Goal: Task Accomplishment & Management: Use online tool/utility

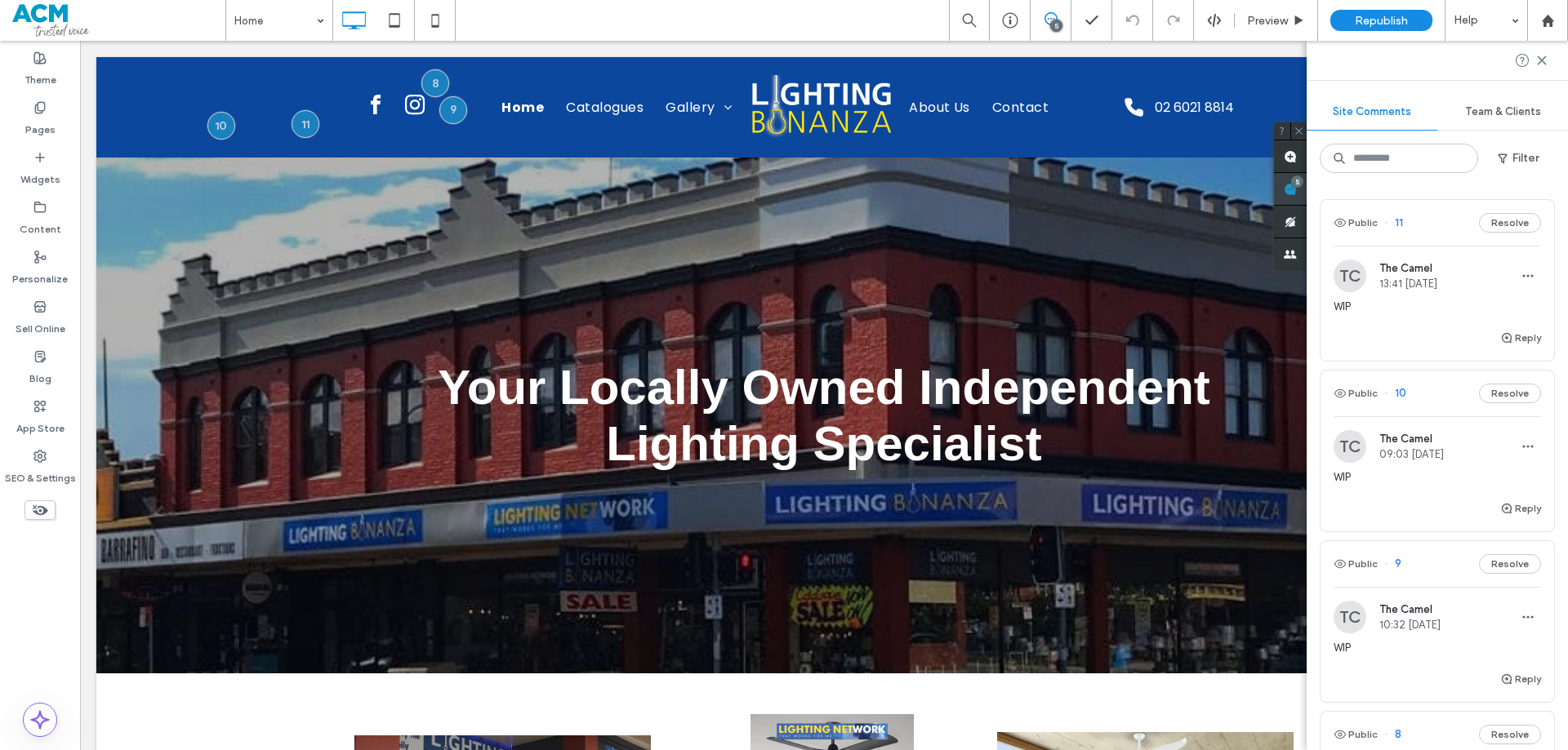
click at [1547, 189] on div "Site Comments Team & Clients Filter Public 11 Resolve TC The Camel 13:41 Oct 10…" at bounding box center [1437, 396] width 261 height 710
click at [1490, 227] on button "Resolve" at bounding box center [1510, 223] width 62 height 20
click at [1510, 227] on button "Resolve" at bounding box center [1510, 223] width 62 height 20
click at [1510, 224] on button "Resolve" at bounding box center [1510, 223] width 62 height 20
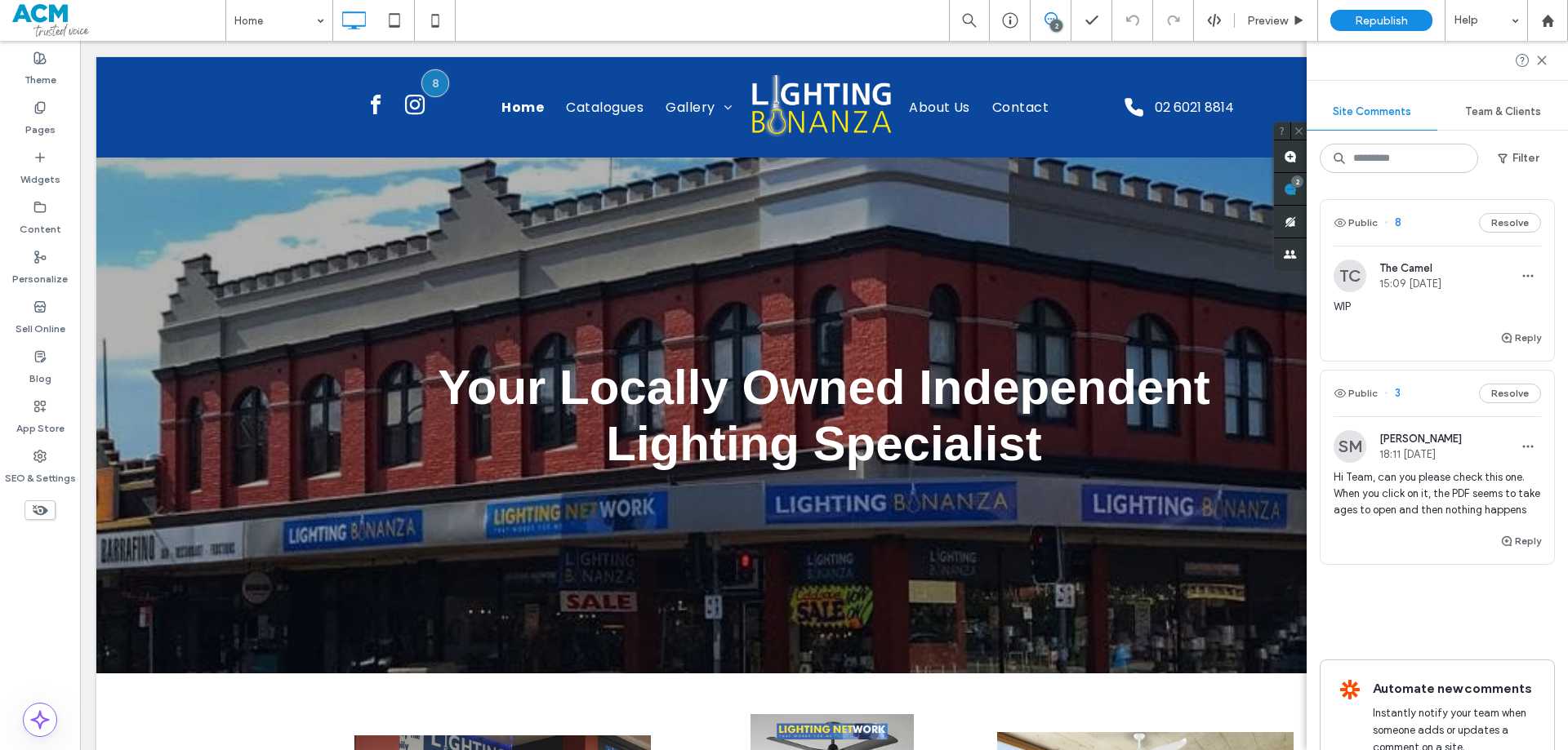
click at [1509, 224] on button "Resolve" at bounding box center [1510, 223] width 62 height 20
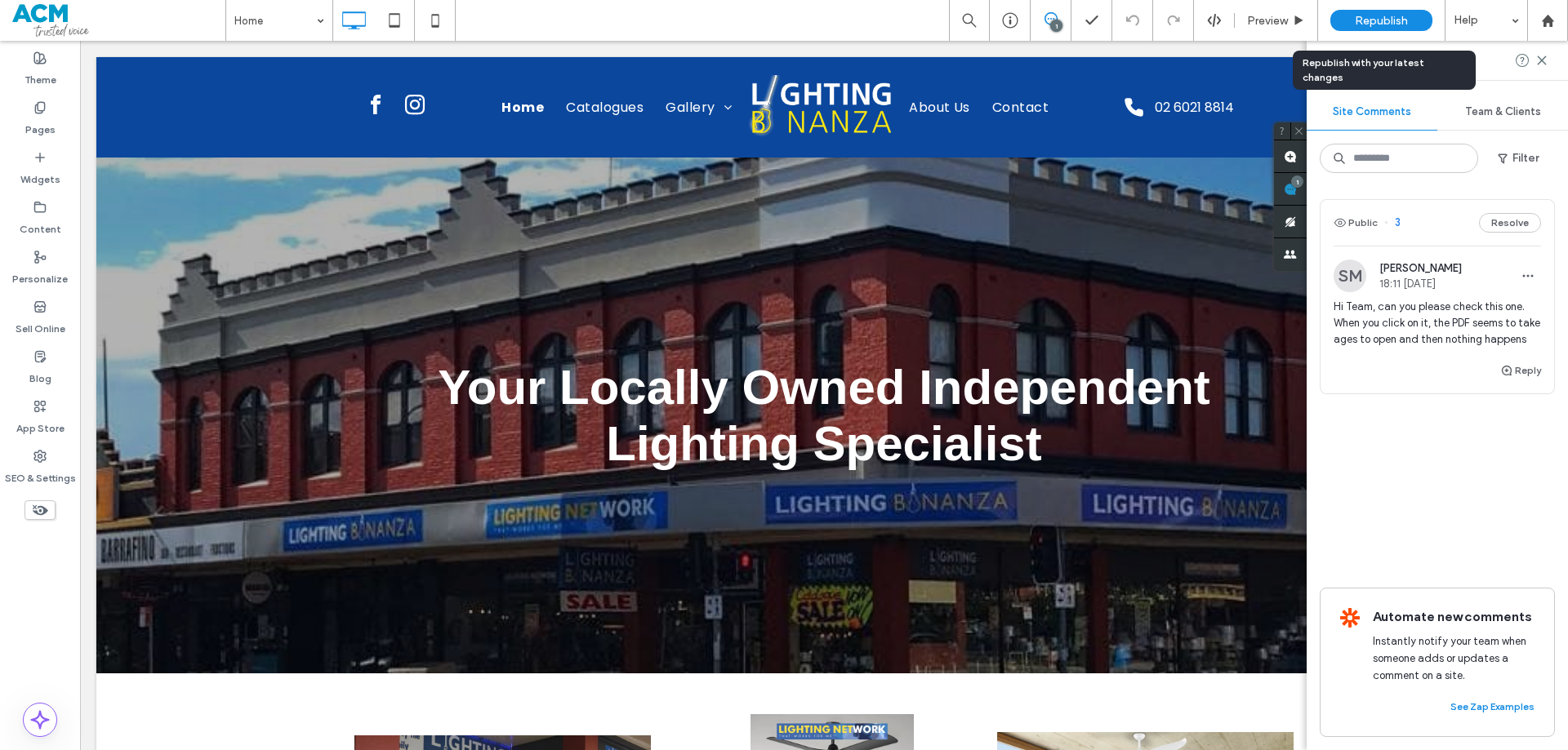
click at [1368, 20] on span "Republish" at bounding box center [1381, 21] width 53 height 14
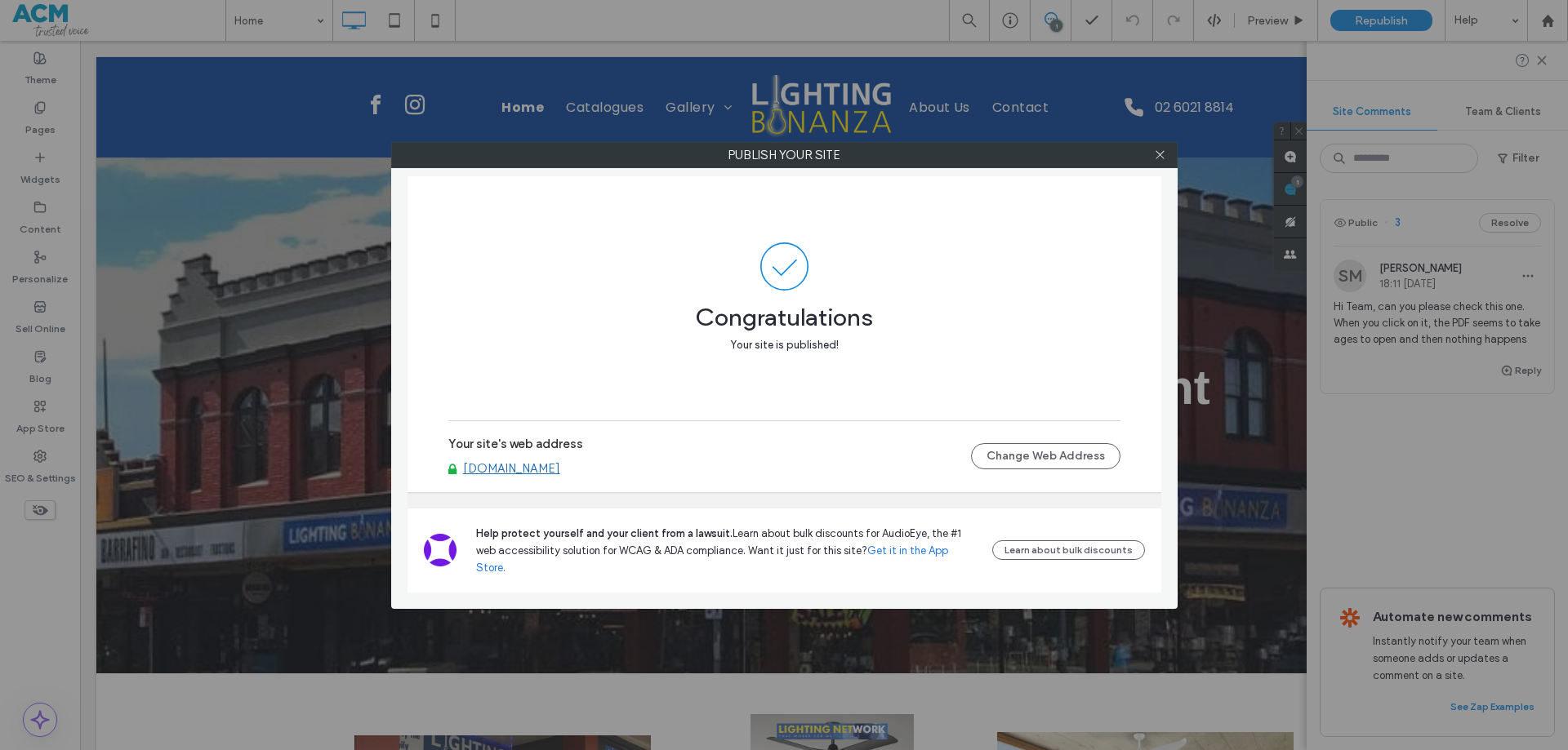
click at [529, 476] on link "www.lightingbonanza.com.au" at bounding box center [511, 469] width 97 height 15
